Goal: Task Accomplishment & Management: Use online tool/utility

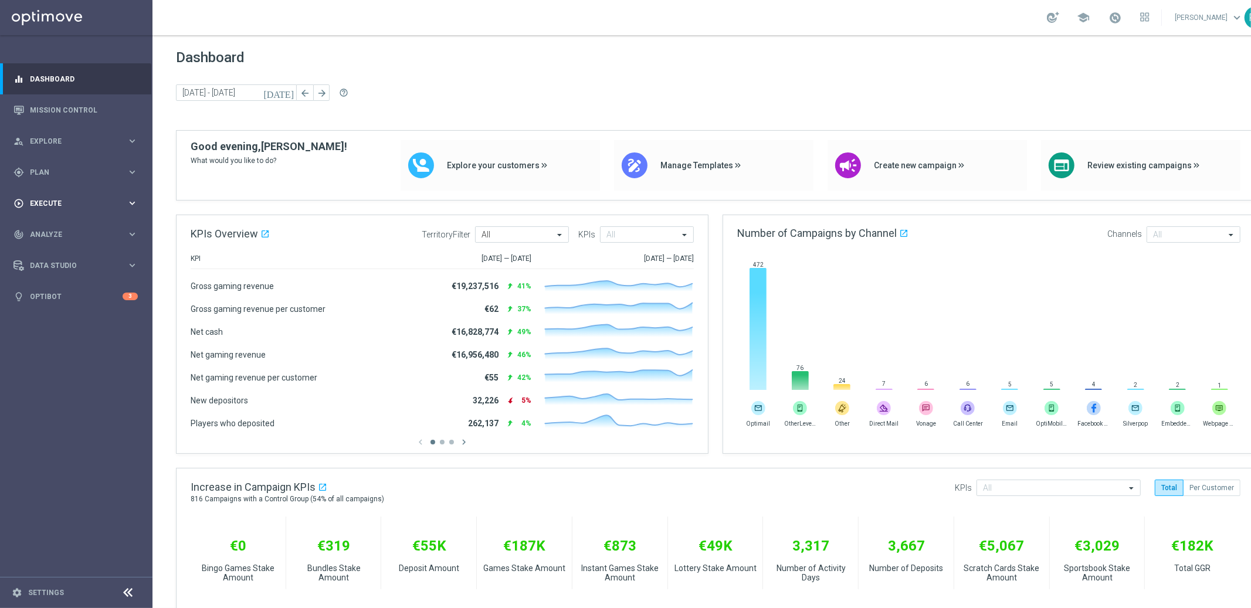
click at [36, 204] on span "Execute" at bounding box center [78, 203] width 97 height 7
click at [45, 200] on span "Execute" at bounding box center [78, 203] width 97 height 7
click at [36, 167] on div "gps_fixed Plan" at bounding box center [69, 172] width 113 height 11
click at [42, 138] on span "Explore" at bounding box center [78, 141] width 97 height 7
click at [46, 141] on span "Explore" at bounding box center [78, 141] width 97 height 7
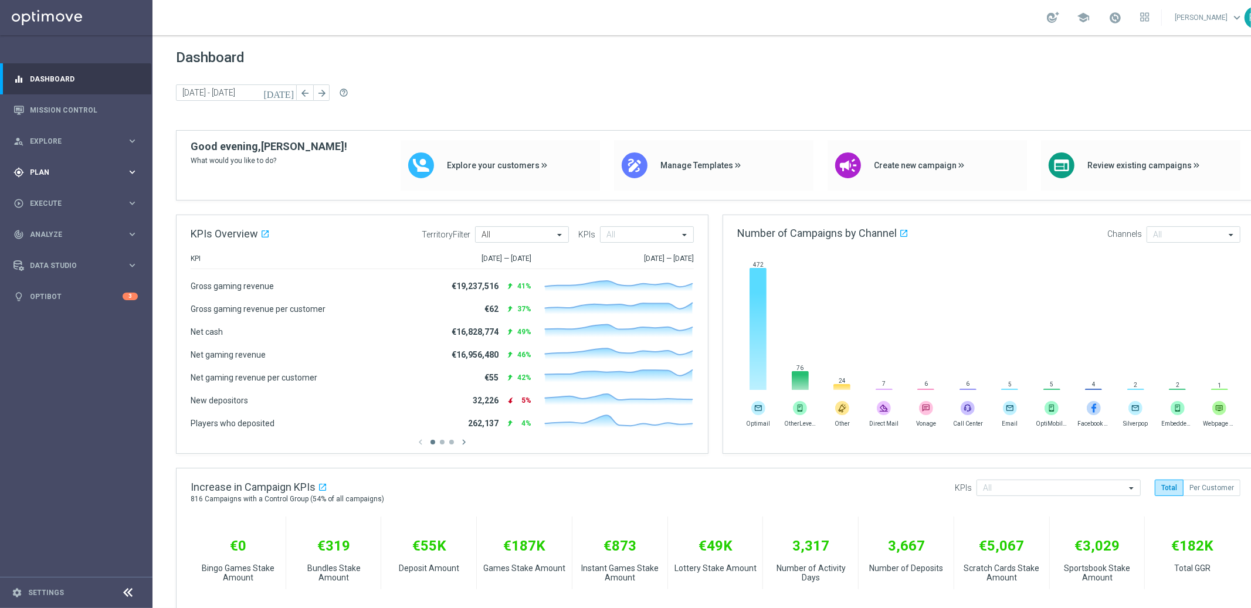
click at [39, 171] on span "Plan" at bounding box center [78, 172] width 97 height 7
click at [52, 228] on span "Templates" at bounding box center [73, 231] width 84 height 7
click at [63, 302] on link "Embedded Messaging" at bounding box center [79, 301] width 86 height 9
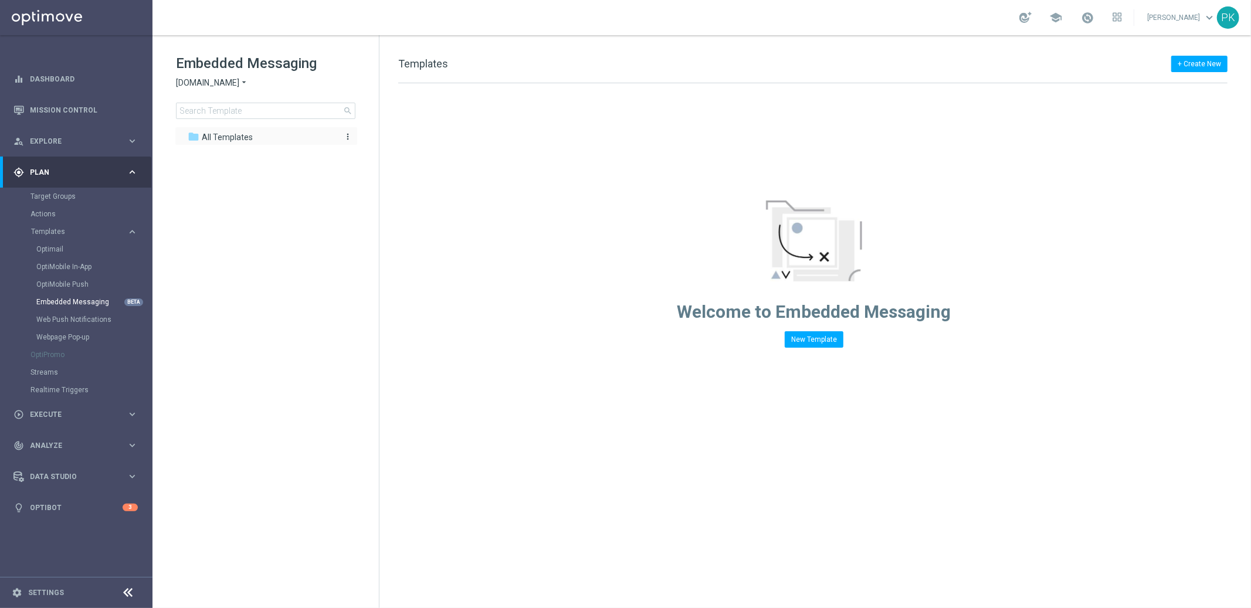
click at [239, 136] on span "All Templates" at bounding box center [227, 137] width 51 height 11
click at [225, 83] on span "[DOMAIN_NAME]" at bounding box center [207, 82] width 63 height 11
click at [218, 127] on div "Lottoland" at bounding box center [221, 124] width 88 height 14
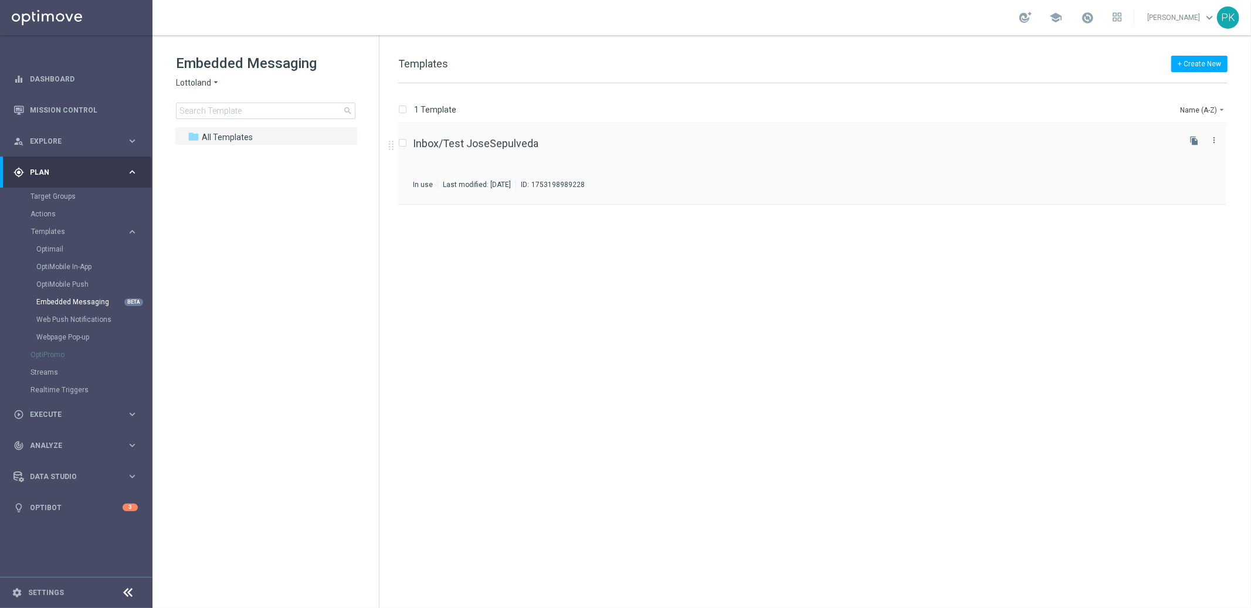
click at [585, 181] on div "1753198989228" at bounding box center [558, 184] width 53 height 9
click at [1191, 62] on button "+ Create New" at bounding box center [1200, 64] width 56 height 16
click at [405, 111] on input "checkbox" at bounding box center [402, 109] width 8 height 8
checkbox input "true"
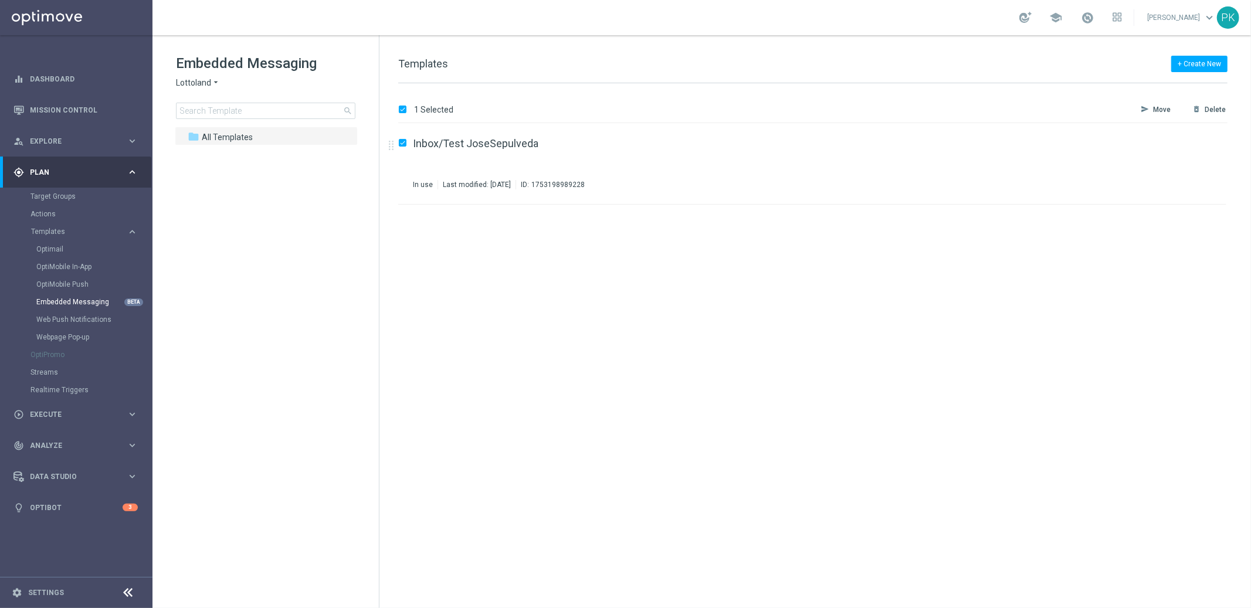
click at [405, 112] on input "checkbox" at bounding box center [402, 109] width 8 height 8
checkbox input "false"
click at [1213, 60] on button "+ Create New" at bounding box center [1200, 64] width 56 height 16
click at [1203, 82] on div "New Template" at bounding box center [1182, 85] width 79 height 8
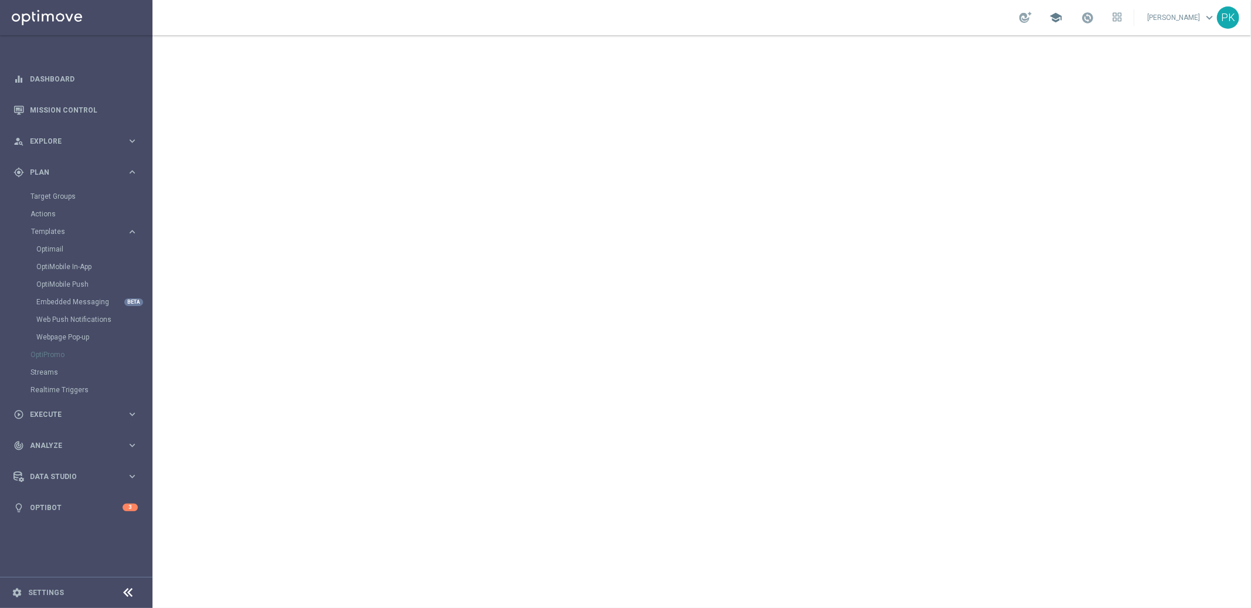
click at [1062, 16] on span "school" at bounding box center [1056, 17] width 13 height 13
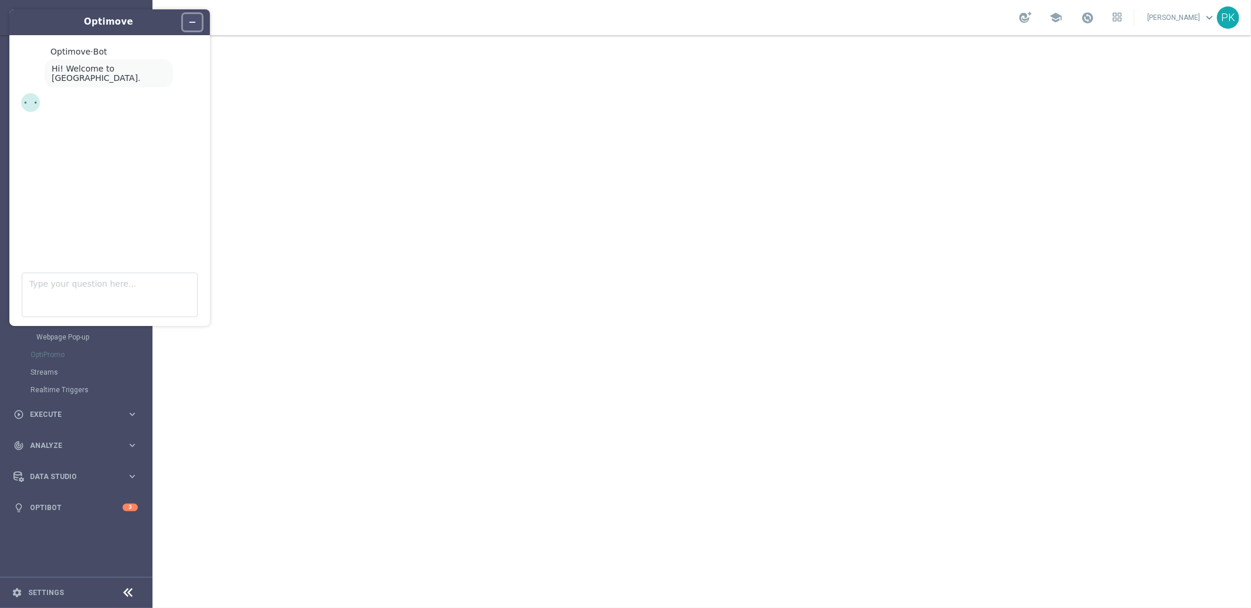
click at [193, 21] on icon "Minimize widget" at bounding box center [192, 22] width 8 height 8
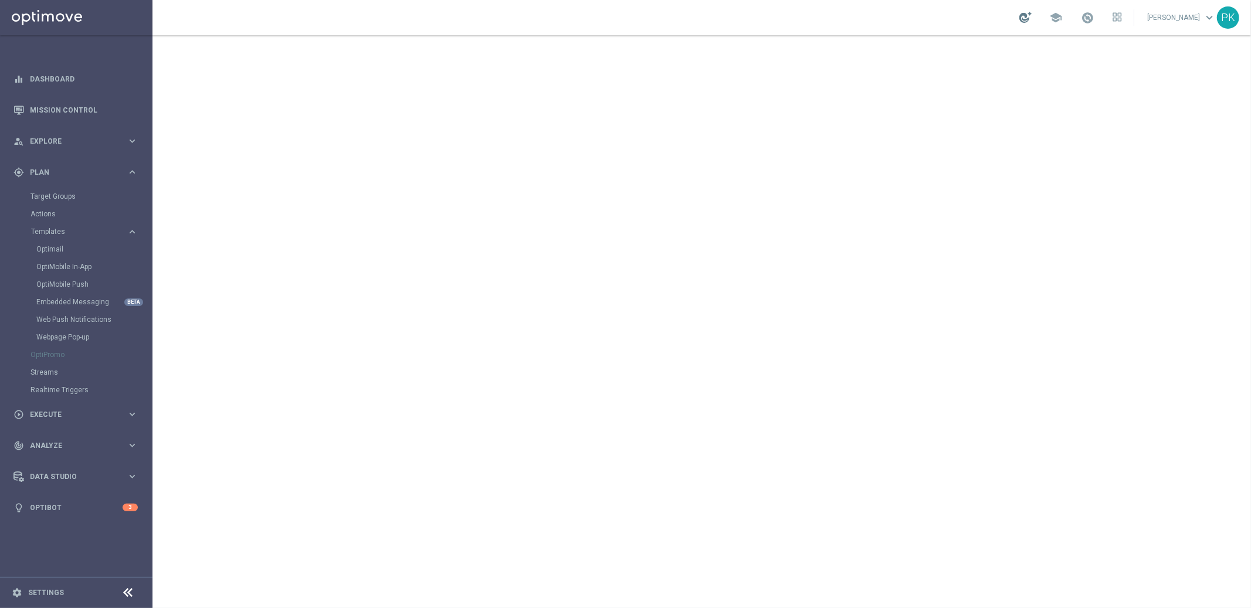
click at [1032, 17] on div at bounding box center [1026, 17] width 12 height 11
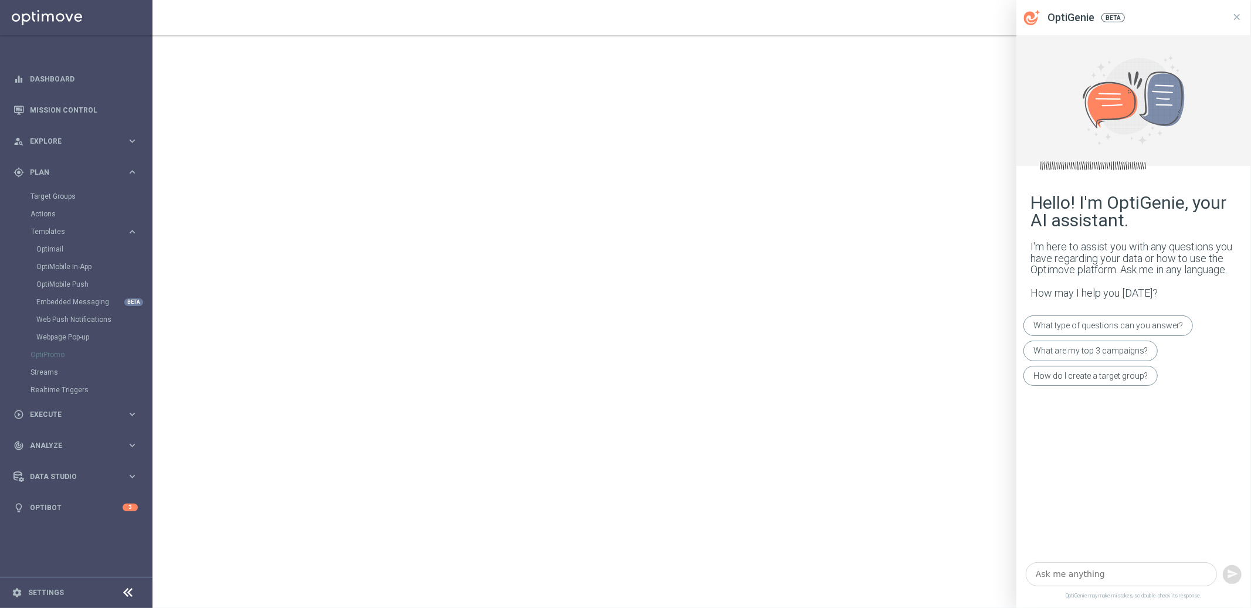
click at [969, 11] on div "school [PERSON_NAME] keyboard_arrow_down PK" at bounding box center [702, 17] width 1099 height 35
click at [1236, 16] on icon at bounding box center [1237, 17] width 11 height 11
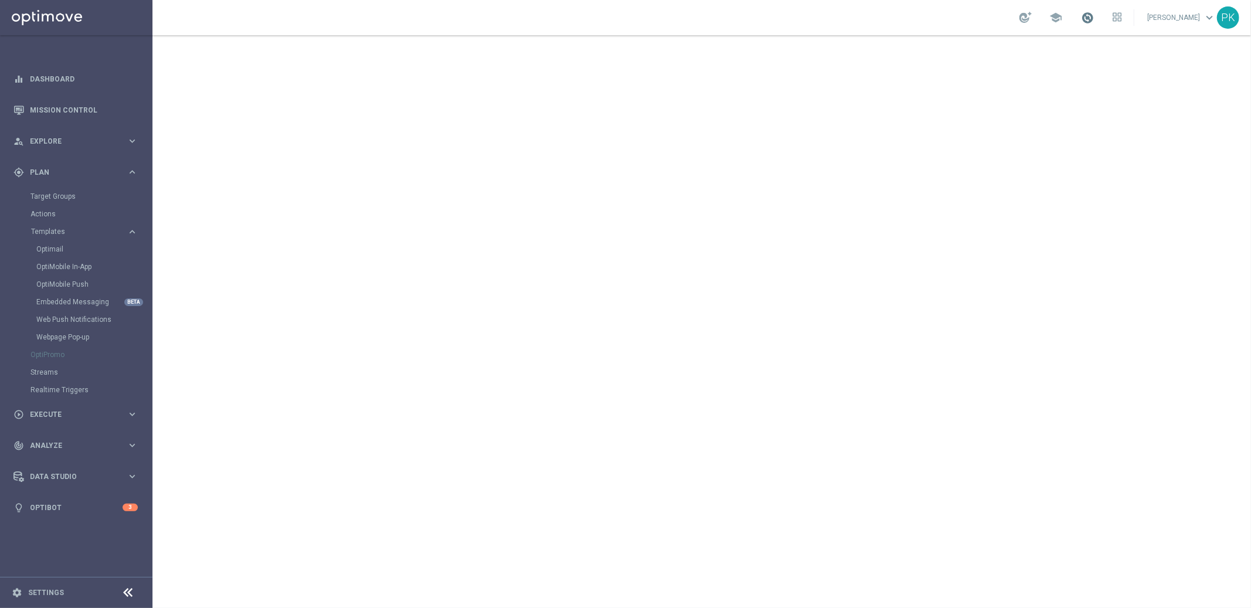
click at [1094, 17] on span at bounding box center [1087, 17] width 13 height 13
click at [973, 9] on div "school Last available data: [DATE] Batch process completed with errors check_ci…" at bounding box center [702, 17] width 1099 height 35
click at [1122, 19] on icon at bounding box center [1117, 16] width 9 height 9
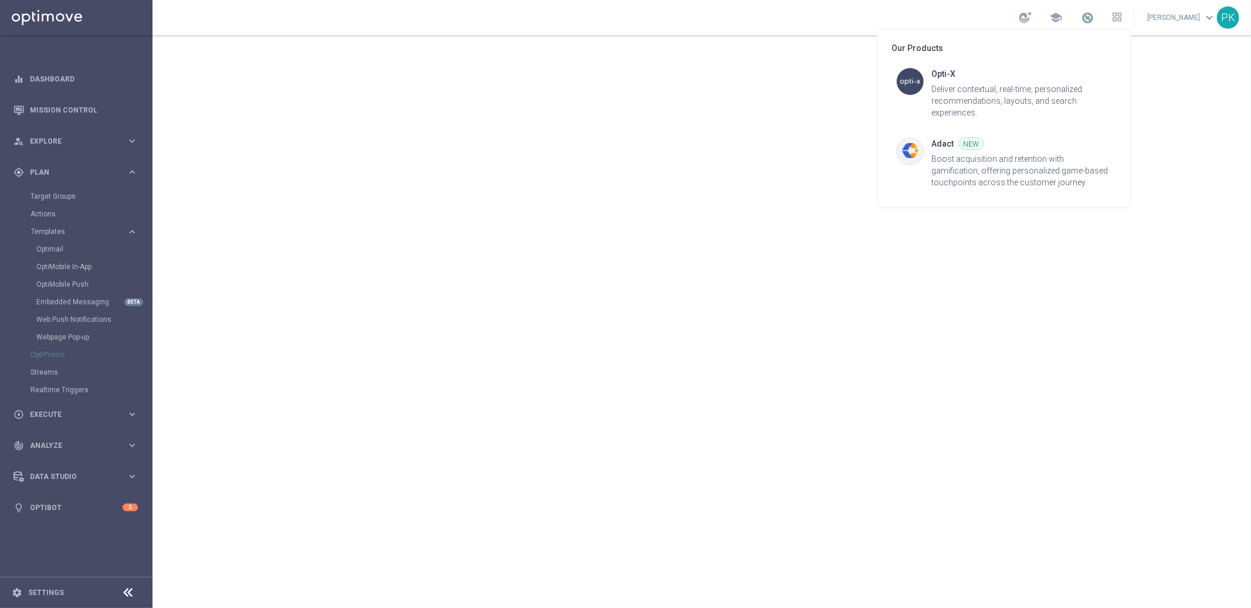
click at [904, 17] on div at bounding box center [625, 304] width 1251 height 608
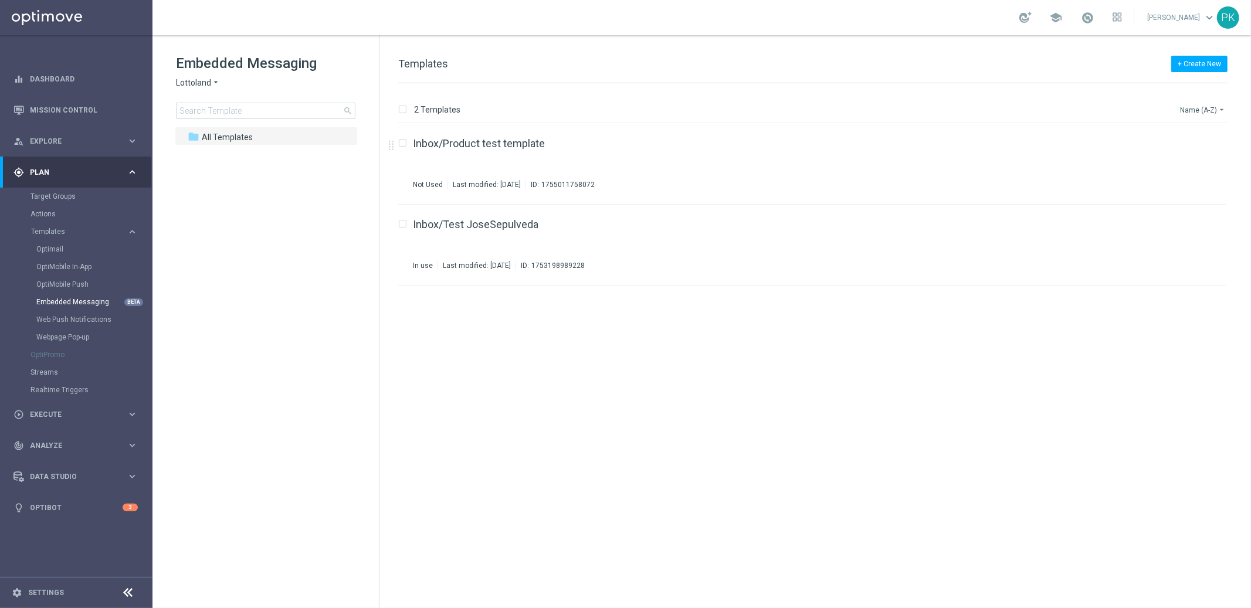
click at [1197, 109] on button "Name (A-Z) arrow_drop_down" at bounding box center [1203, 110] width 49 height 14
click at [463, 139] on link "Inbox/Product test template" at bounding box center [479, 143] width 132 height 11
click at [197, 77] on span "Lottoland" at bounding box center [193, 82] width 35 height 11
click at [223, 121] on div "Lottoland" at bounding box center [221, 124] width 88 height 14
click at [404, 109] on input "checkbox" at bounding box center [402, 109] width 8 height 8
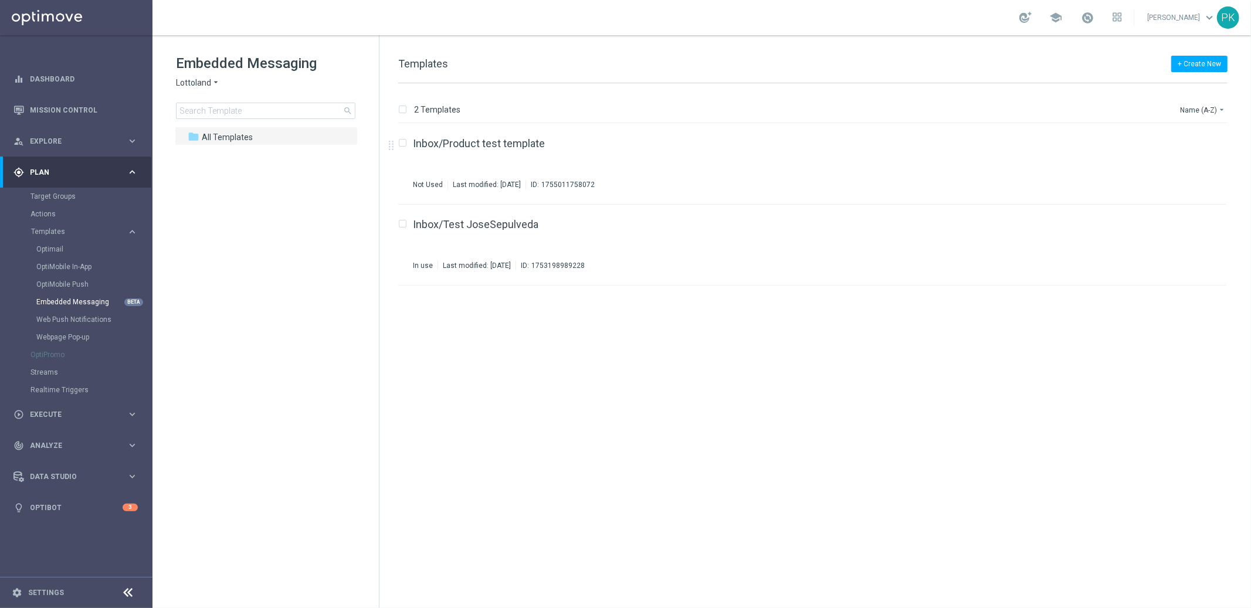
checkbox input "true"
click at [404, 109] on input "checkbox" at bounding box center [402, 109] width 8 height 8
checkbox input "false"
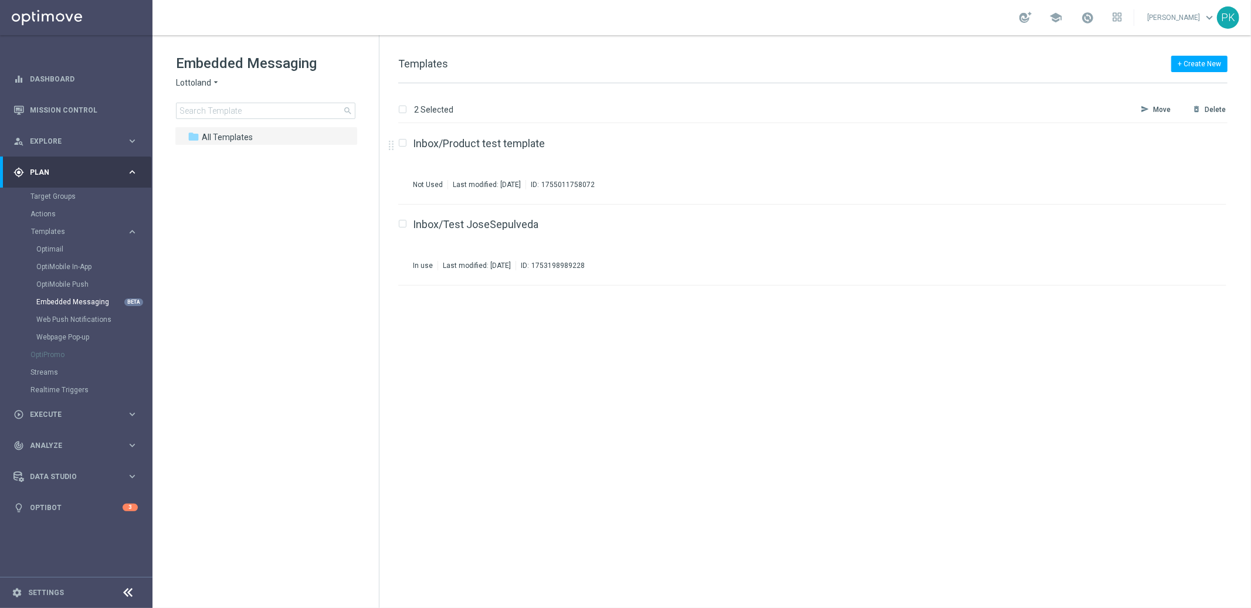
checkbox input "false"
click at [526, 186] on div "Last modified: [DATE]" at bounding box center [486, 184] width 77 height 9
